Goal: Task Accomplishment & Management: Complete application form

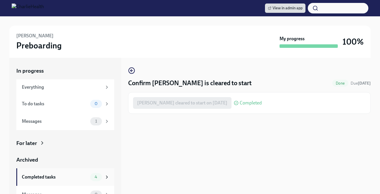
click at [103, 177] on div "4" at bounding box center [99, 177] width 19 height 8
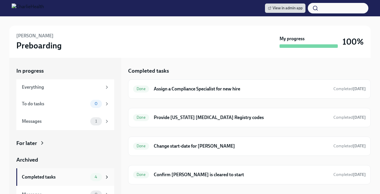
scroll to position [9, 0]
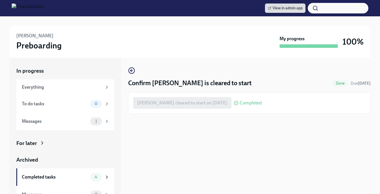
scroll to position [9, 0]
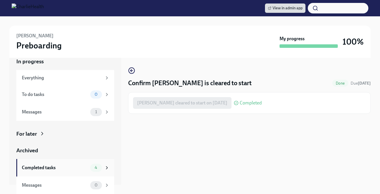
click at [82, 168] on div "Completed tasks" at bounding box center [55, 167] width 66 height 6
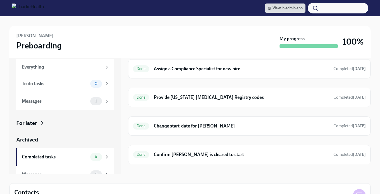
scroll to position [21, 0]
